Goal: Task Accomplishment & Management: Use online tool/utility

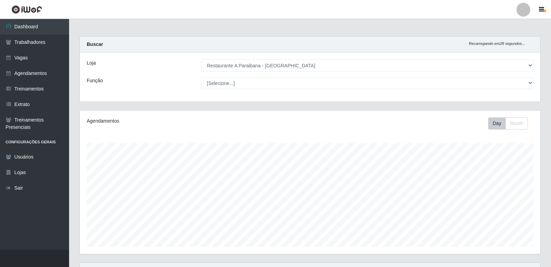
select select "342"
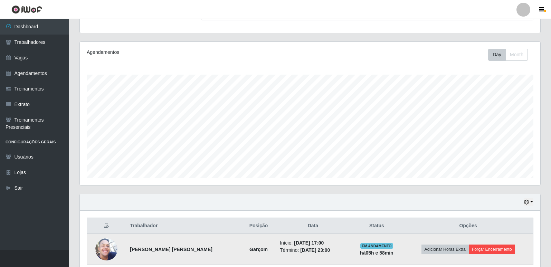
scroll to position [143, 461]
click at [488, 250] on button "Forçar Encerramento" at bounding box center [492, 250] width 46 height 10
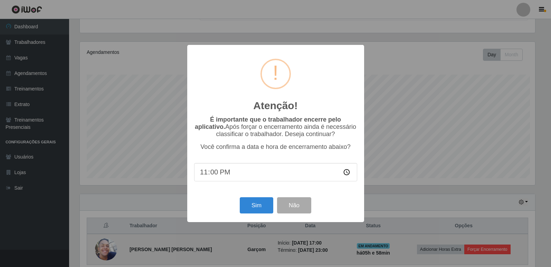
scroll to position [143, 457]
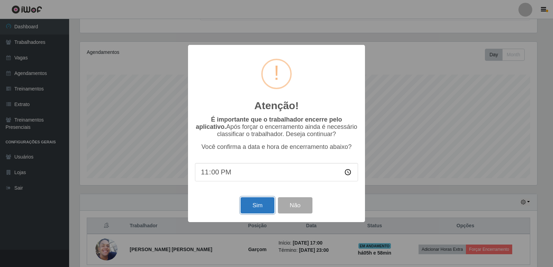
click at [260, 213] on button "Sim" at bounding box center [258, 205] width 34 height 16
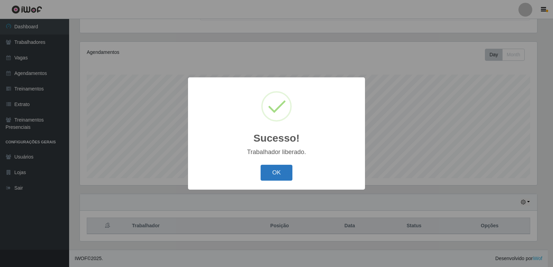
drag, startPoint x: 278, startPoint y: 177, endPoint x: 275, endPoint y: 178, distance: 3.7
click at [279, 177] on button "OK" at bounding box center [277, 173] width 32 height 16
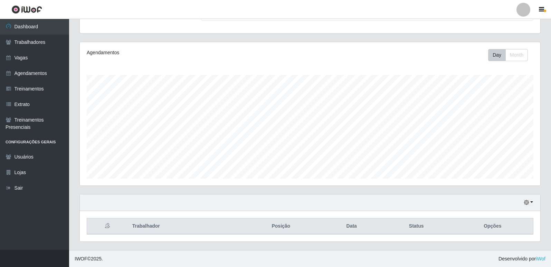
scroll to position [69, 0]
click at [40, 72] on link "Agendamentos" at bounding box center [34, 74] width 69 height 16
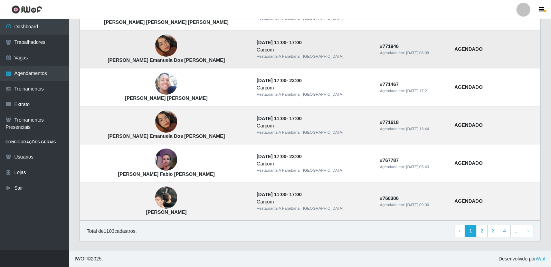
scroll to position [454, 0]
click at [483, 232] on link "2" at bounding box center [482, 231] width 12 height 12
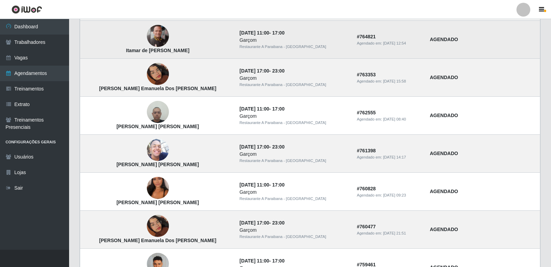
scroll to position [95, 0]
